Goal: Task Accomplishment & Management: Manage account settings

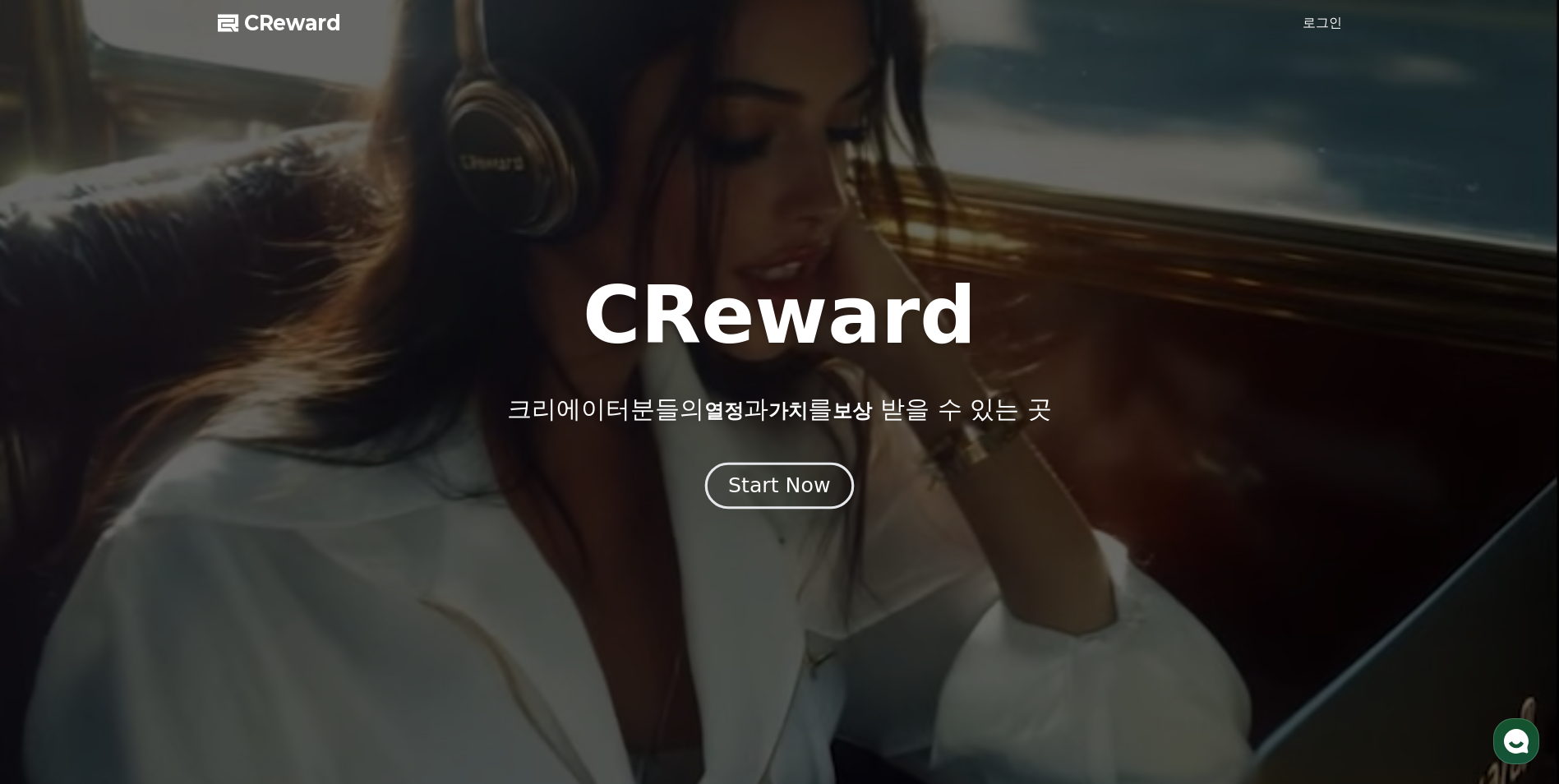
click at [778, 493] on div "Start Now" at bounding box center [779, 485] width 102 height 28
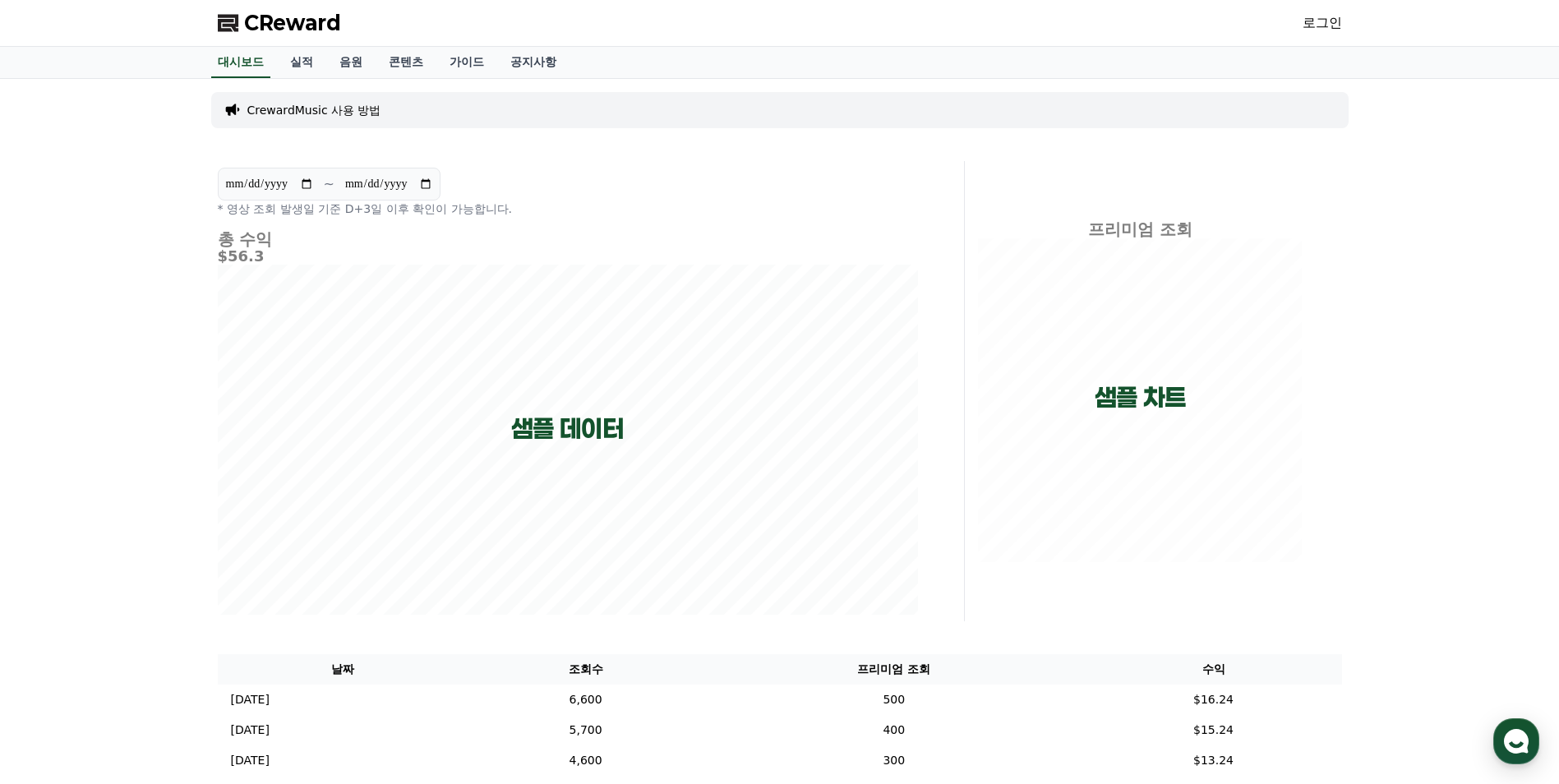
click at [1328, 18] on link "로그인" at bounding box center [1322, 23] width 40 height 19
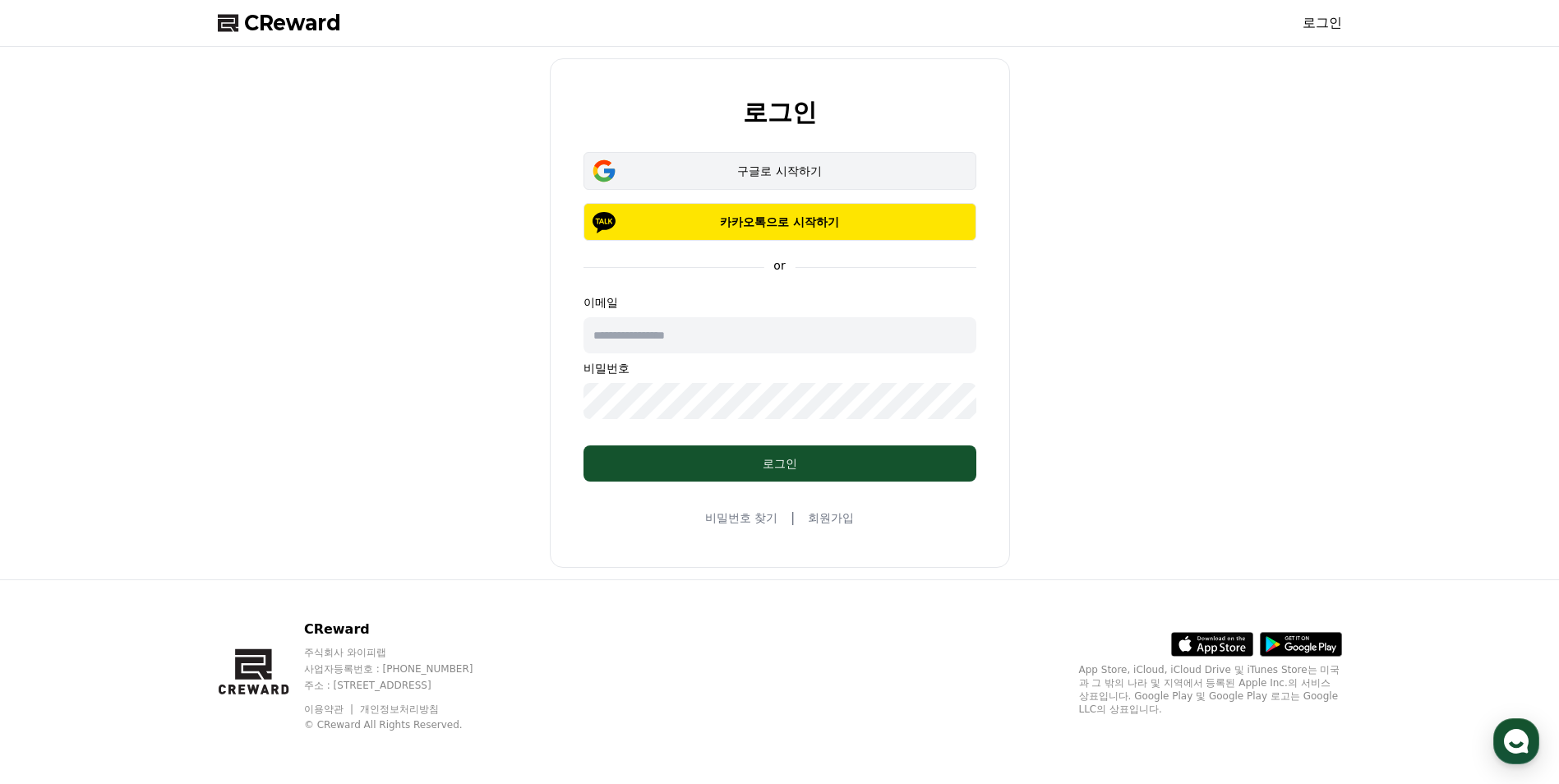
click at [796, 171] on div "구글로 시작하기" at bounding box center [780, 171] width 345 height 17
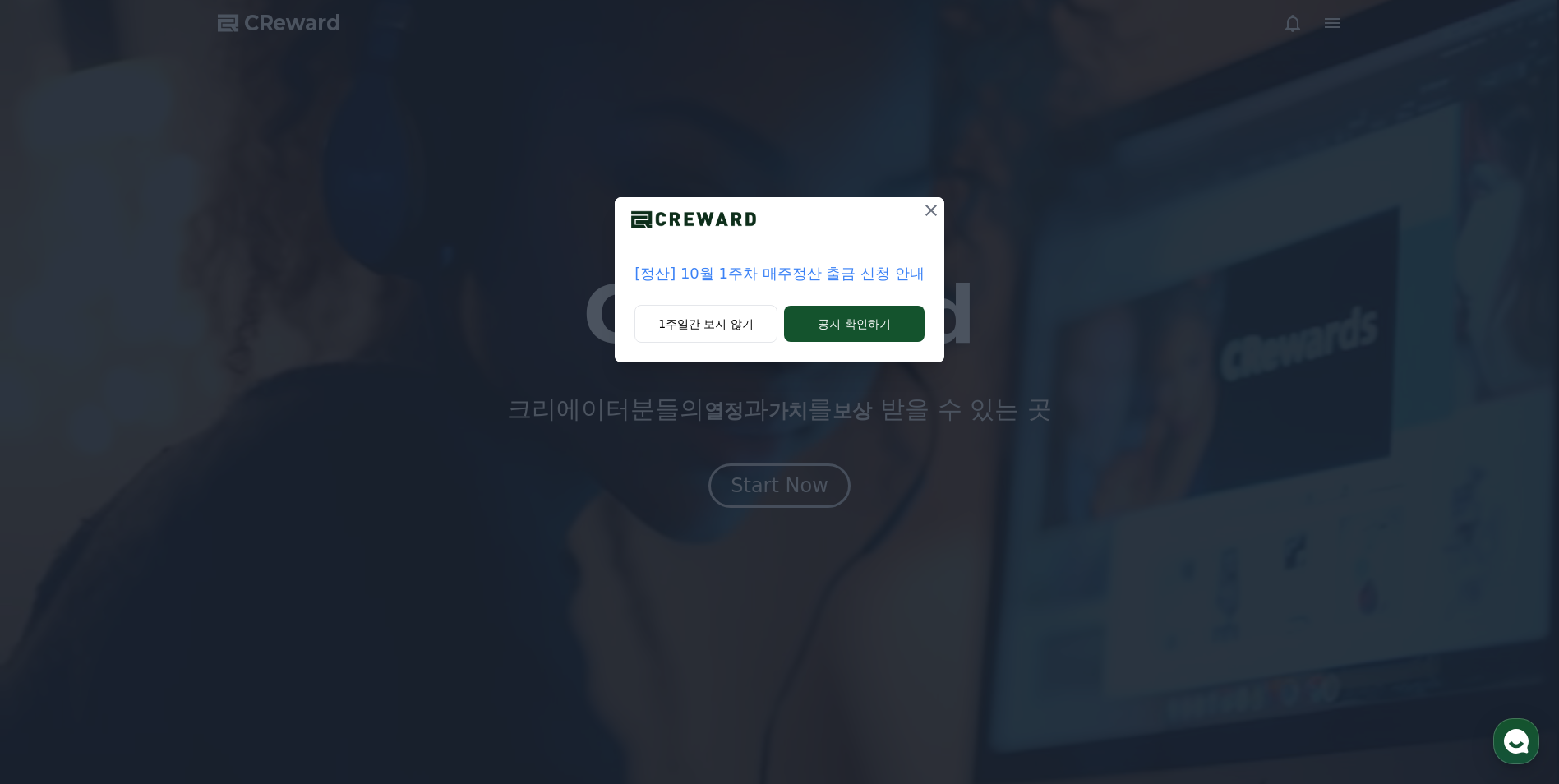
click at [798, 272] on p "[정산] 10월 1주차 매주정산 출금 신청 안내" at bounding box center [779, 274] width 290 height 23
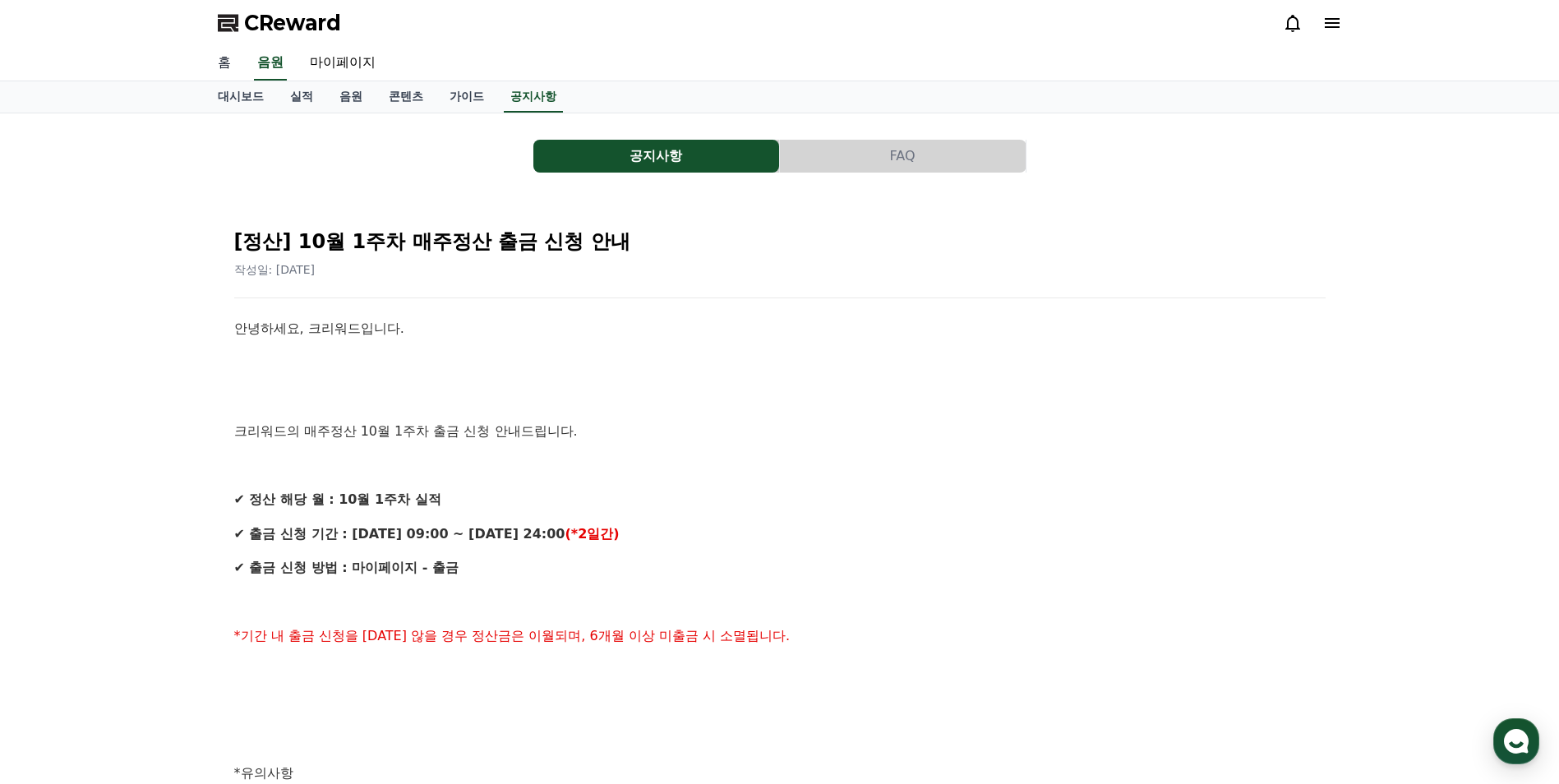
click at [225, 63] on link "홈" at bounding box center [224, 63] width 40 height 34
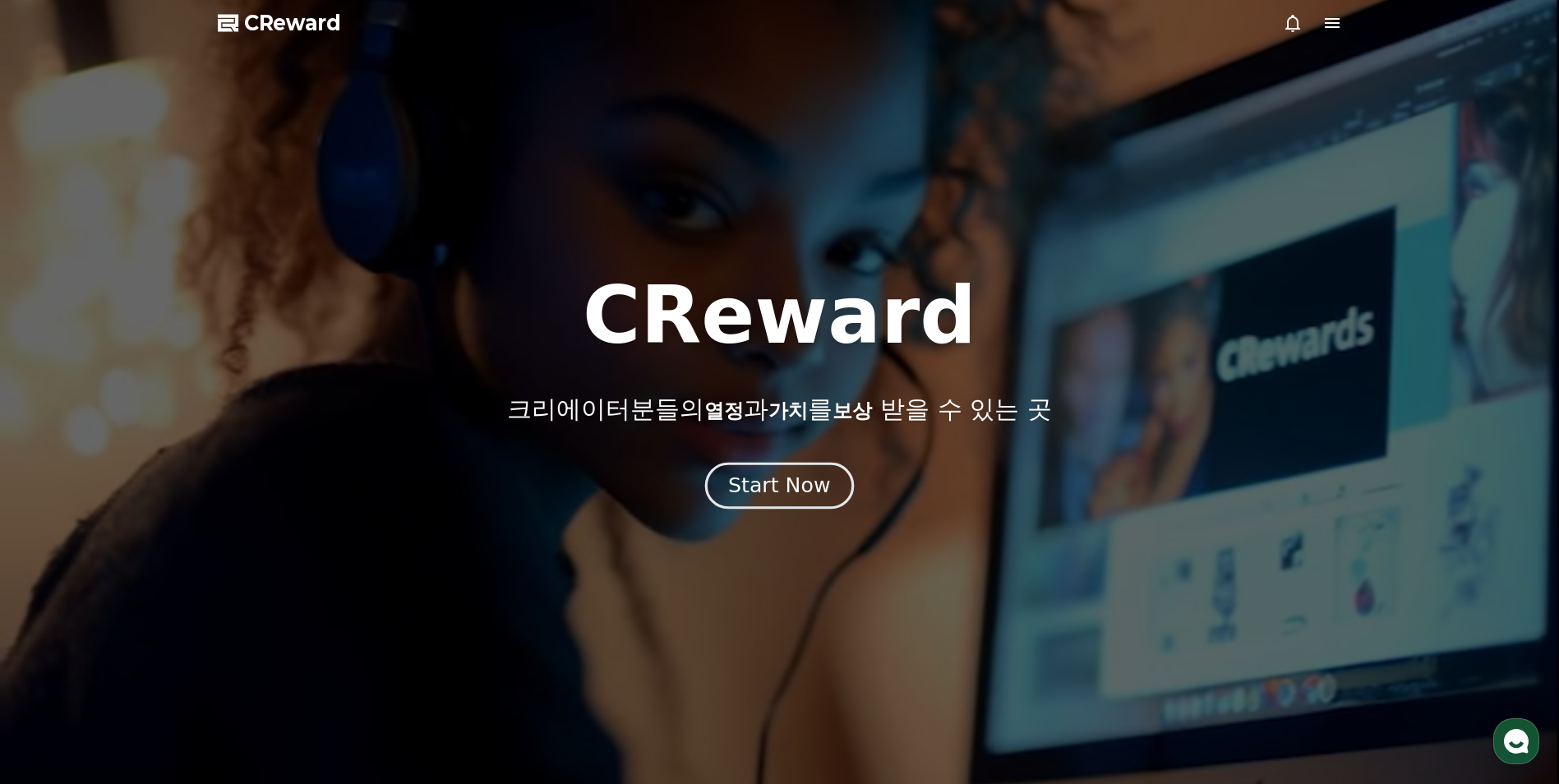
click at [797, 481] on div "Start Now" at bounding box center [779, 485] width 102 height 28
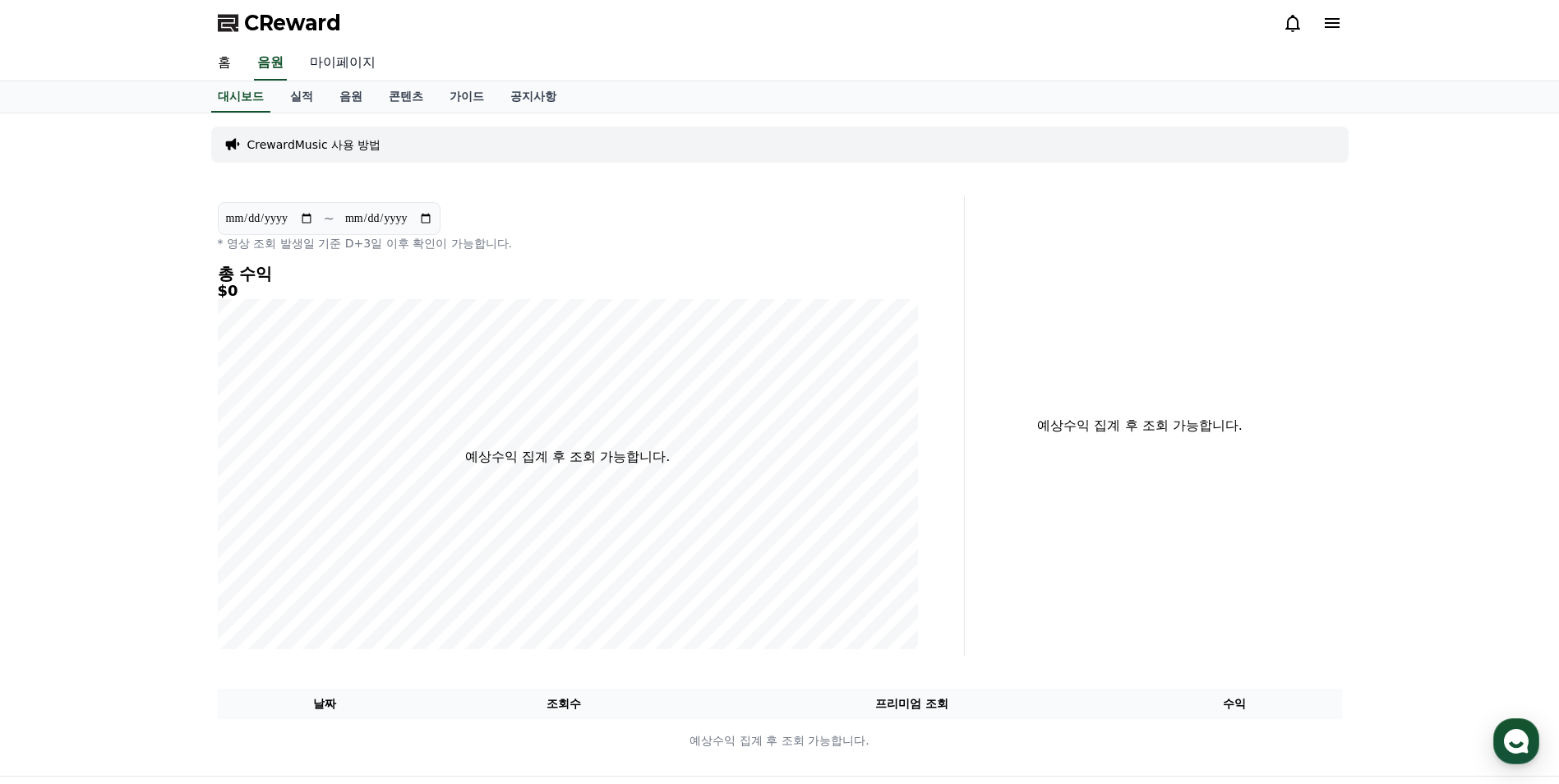
click at [343, 67] on link "마이페이지" at bounding box center [343, 63] width 92 height 34
select select "**********"
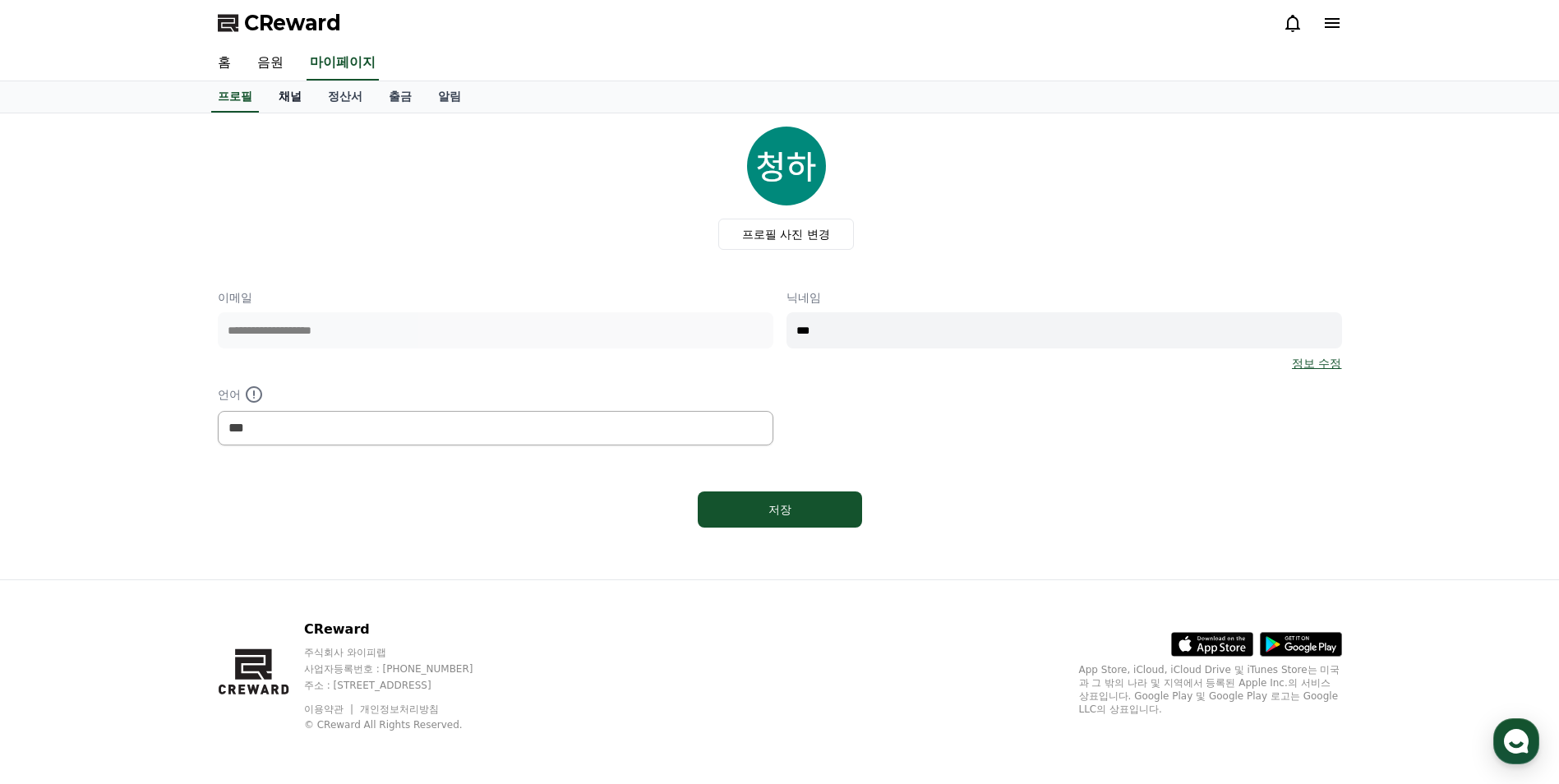
click at [293, 101] on link "채널" at bounding box center [290, 96] width 49 height 31
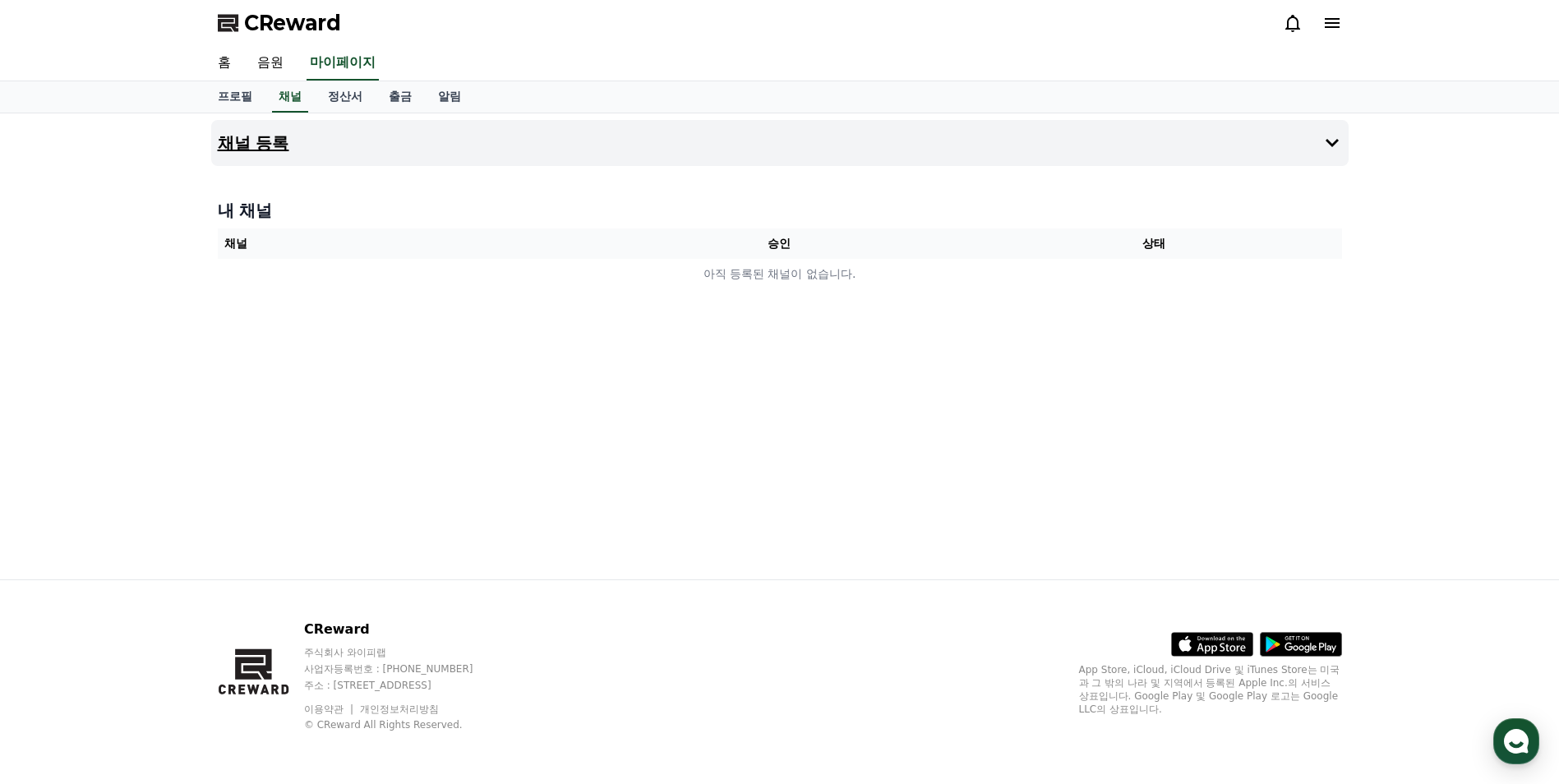
click at [262, 144] on h4 "채널 등록" at bounding box center [253, 143] width 71 height 18
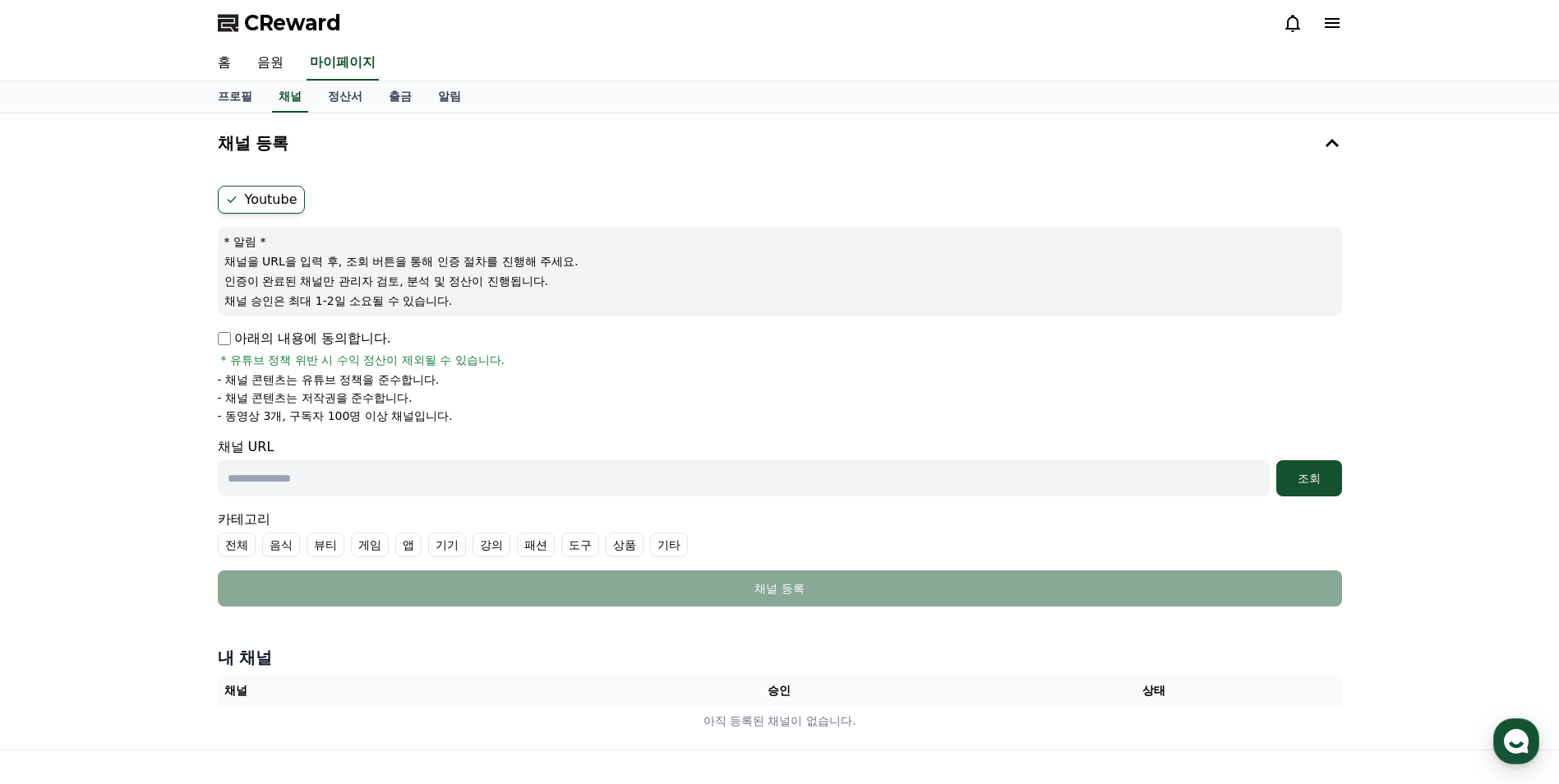
click at [266, 199] on label "Youtube" at bounding box center [261, 200] width 87 height 28
